Goal: Use online tool/utility: Utilize a website feature to perform a specific function

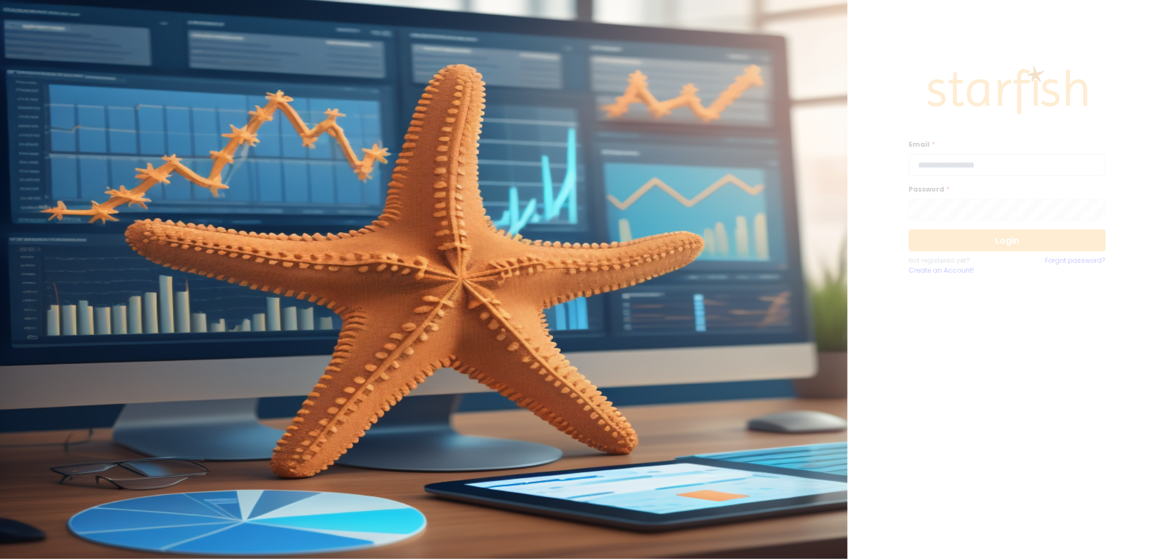
click at [954, 159] on input "email" at bounding box center [1007, 165] width 197 height 22
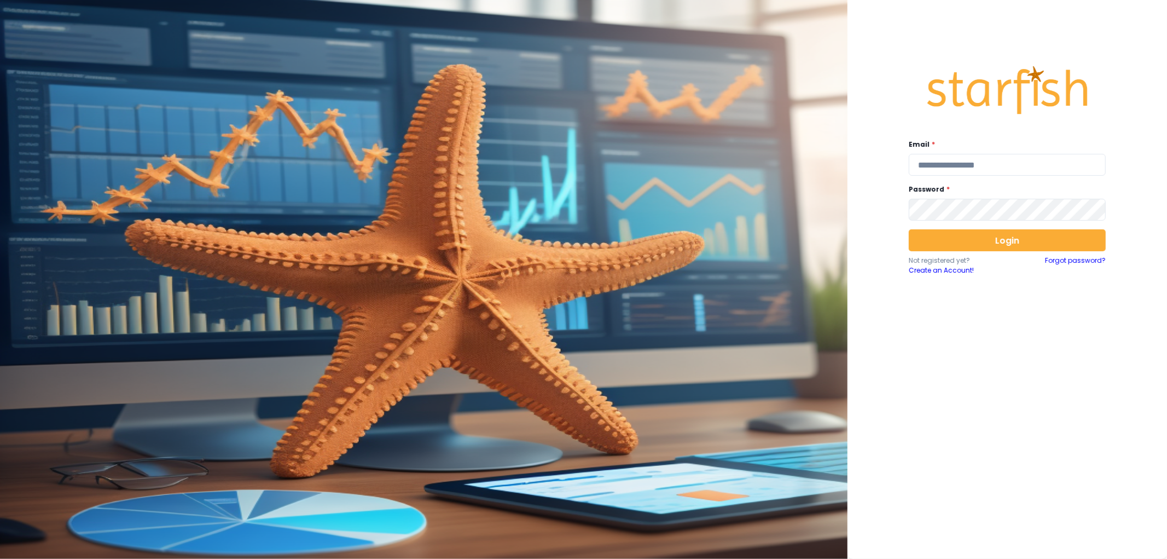
type input "**********"
click at [977, 238] on button "Login" at bounding box center [1007, 240] width 197 height 22
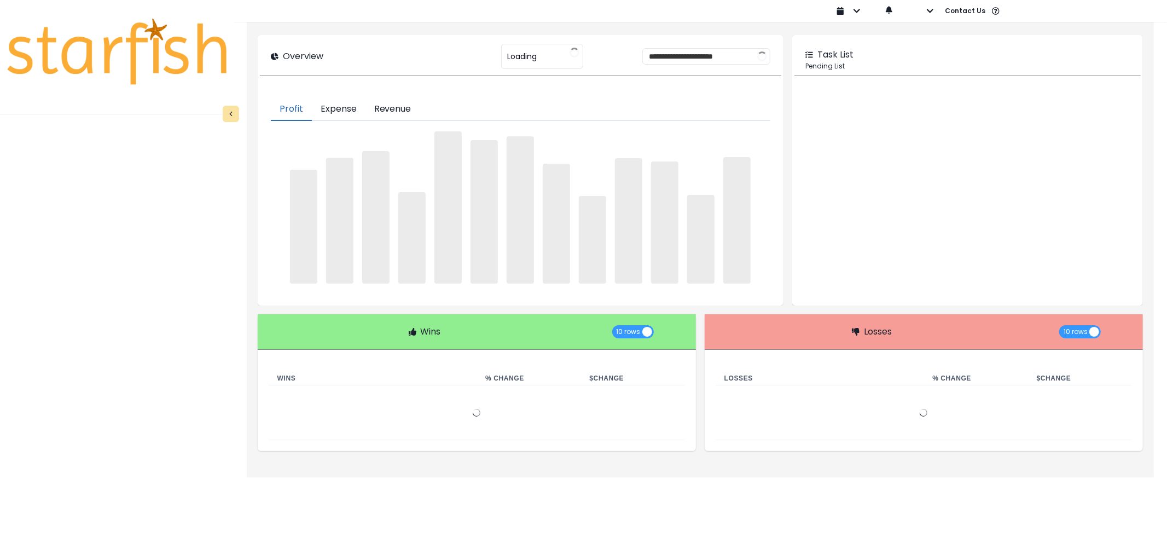
type input "********"
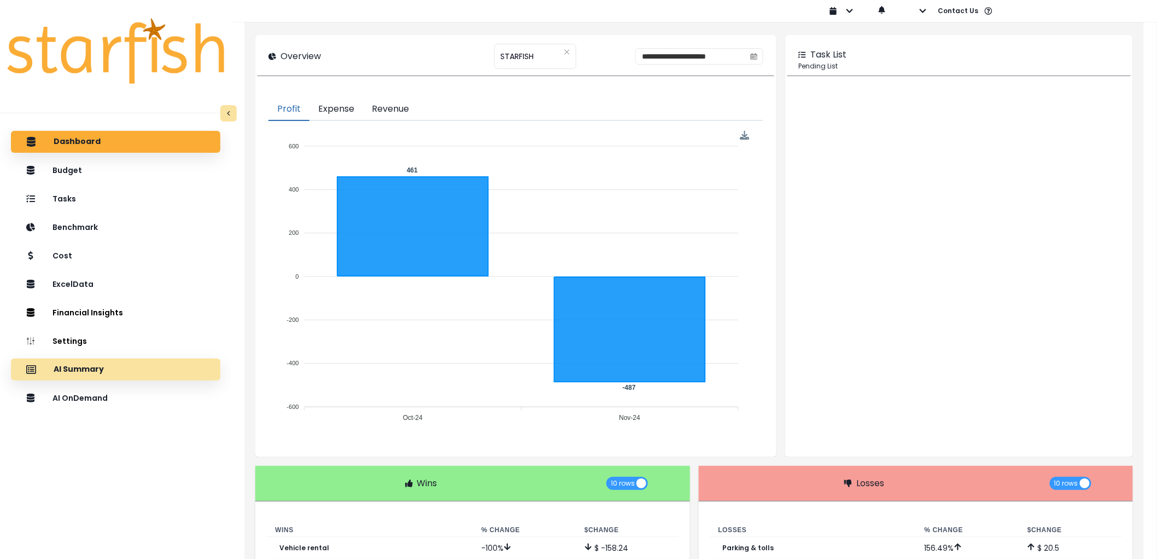
click at [118, 370] on div "AI Summary" at bounding box center [116, 369] width 192 height 23
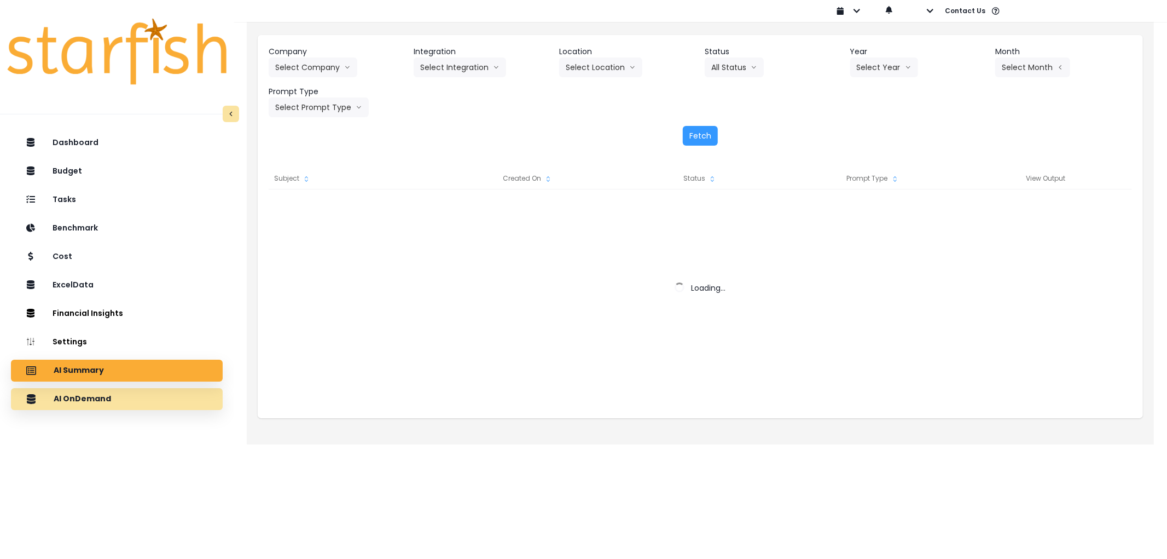
click at [120, 395] on div "AI OnDemand" at bounding box center [117, 398] width 194 height 23
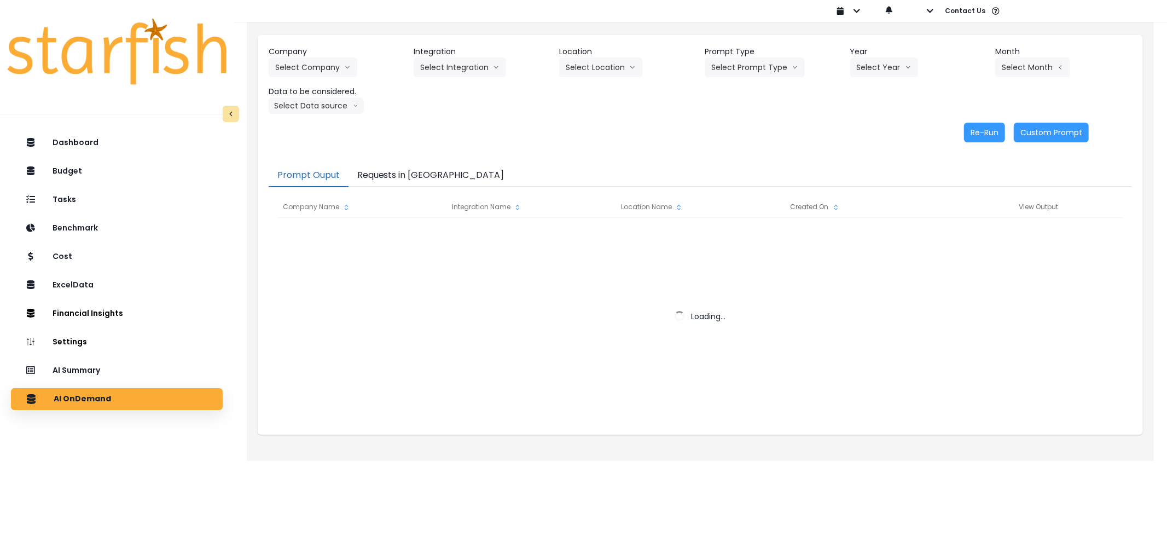
click at [385, 160] on div "Prompt Ouput Requests in Queue Company Name Integration Name Location Name Crea…" at bounding box center [700, 293] width 885 height 281
click at [389, 170] on button "Requests in [GEOGRAPHIC_DATA]" at bounding box center [430, 175] width 165 height 23
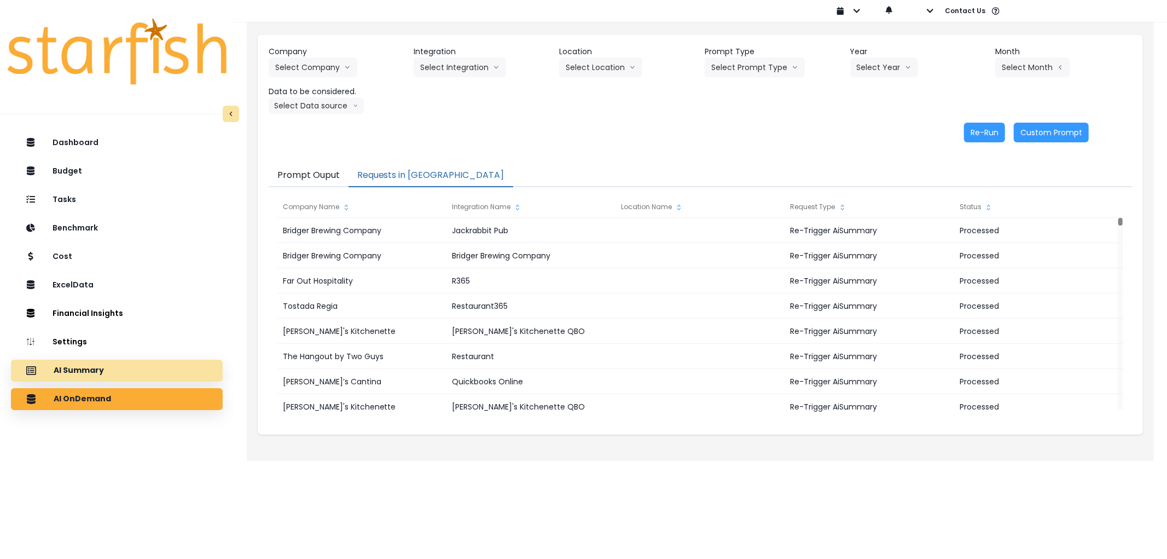
click at [142, 370] on div "AI Summary" at bounding box center [117, 370] width 194 height 23
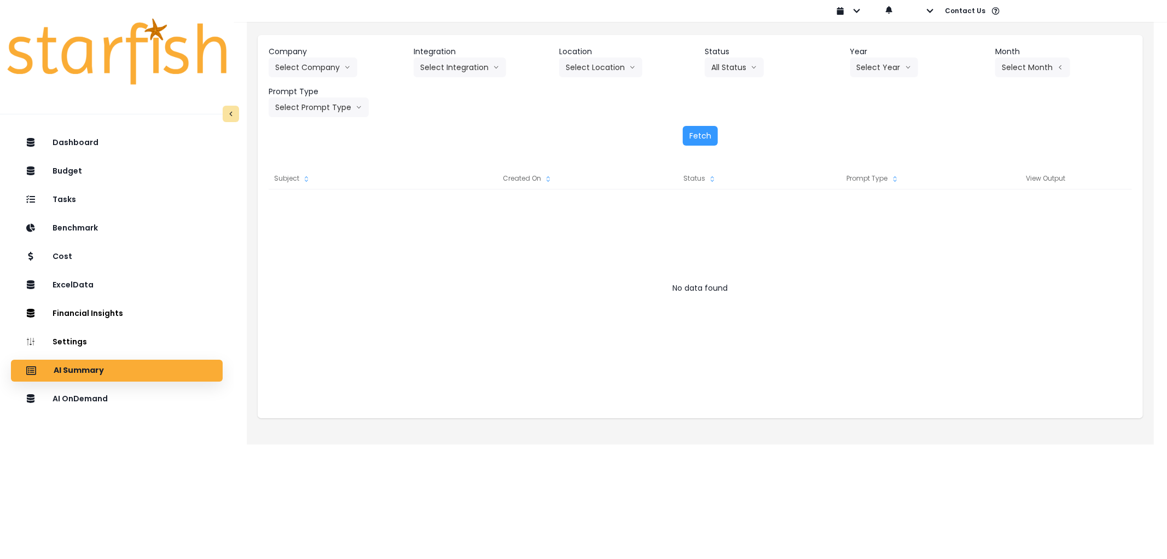
click at [421, 160] on div "Subject Created On Status Prompt Type View Output No data found Loading..." at bounding box center [700, 286] width 885 height 261
click at [309, 77] on div "Company Select Company 86 Costs Asti Bagel Cafe Balance Grille Bald Ginger Bar …" at bounding box center [700, 81] width 863 height 71
click at [673, 439] on div "Company Select Company 86 Costs Asti Bagel Cafe Balance Grille Bald Ginger Bar …" at bounding box center [700, 229] width 907 height 429
click at [542, 287] on div "No data found" at bounding box center [700, 288] width 863 height 22
click at [444, 303] on div at bounding box center [700, 298] width 863 height 219
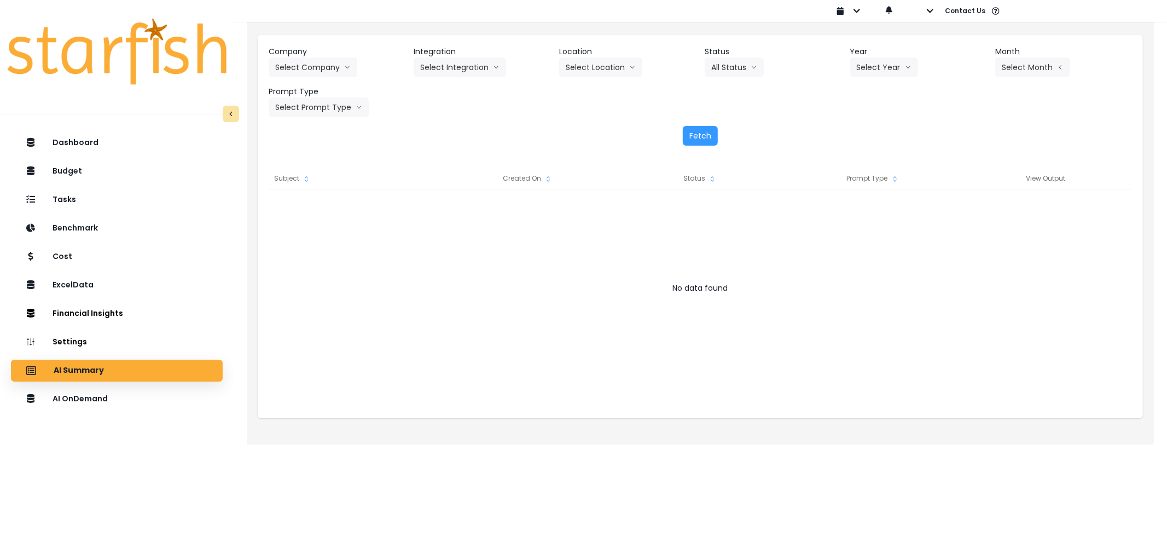
click at [463, 112] on div "Company Select Company 86 Costs Asti Bagel Cafe Balance Grille Bald Ginger Bar …" at bounding box center [700, 81] width 863 height 71
